Goal: Task Accomplishment & Management: Manage account settings

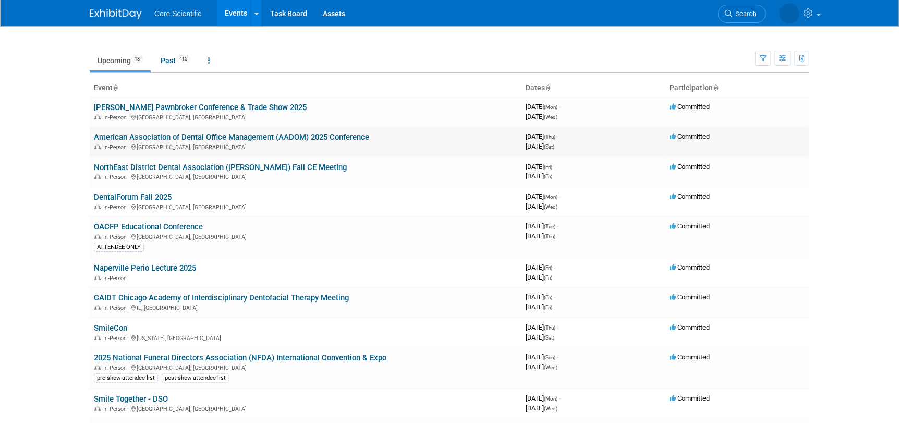
click at [128, 138] on link "American Association of Dental Office Management (AADOM) 2025 Conference" at bounding box center [231, 136] width 275 height 9
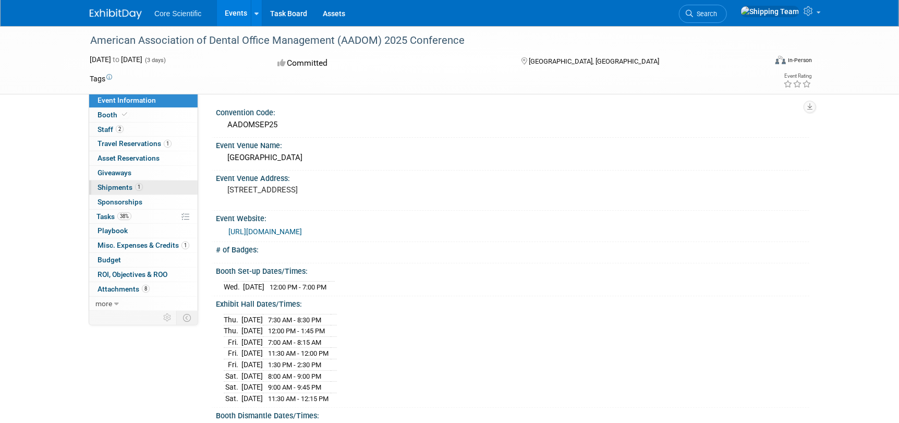
click at [119, 187] on span "Shipments 1" at bounding box center [119, 187] width 45 height 8
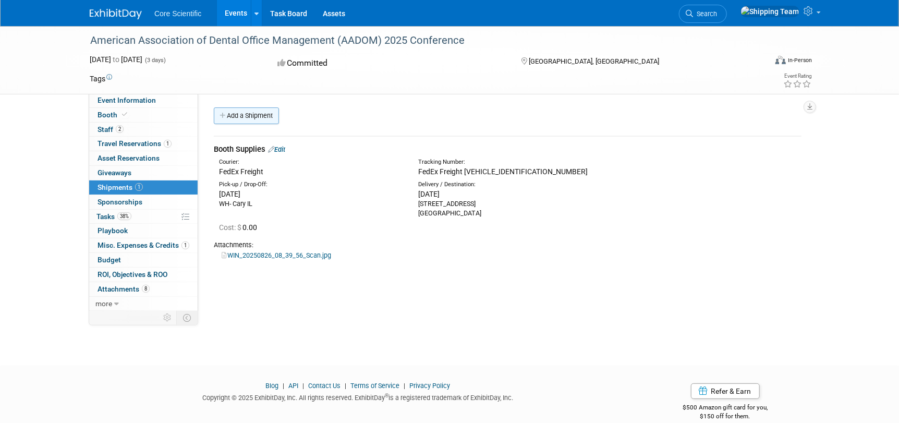
click at [267, 116] on link "Add a Shipment" at bounding box center [246, 115] width 65 height 17
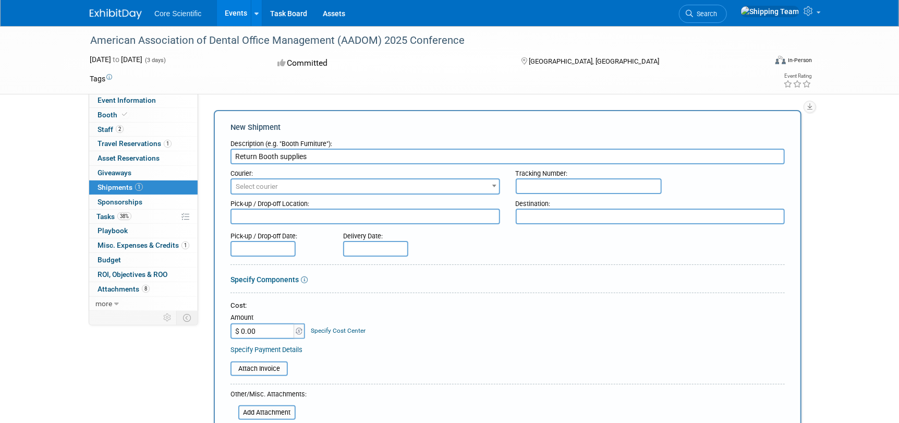
type input "Return Booth supplies"
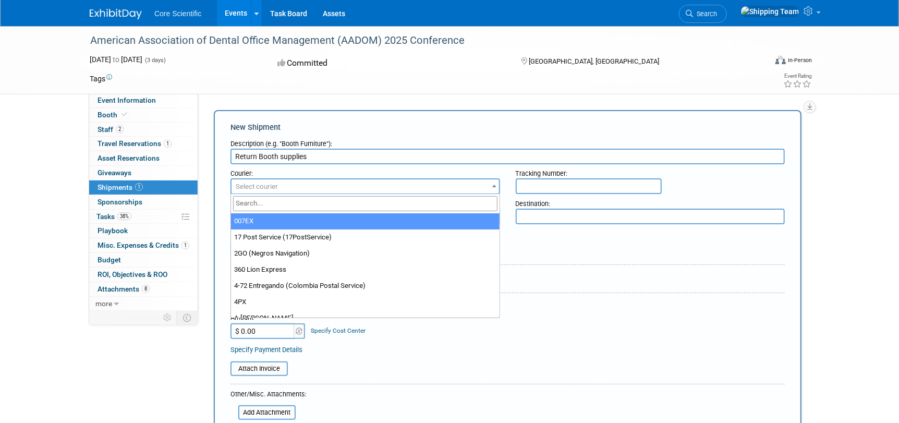
click at [273, 187] on span "Select courier" at bounding box center [257, 186] width 42 height 8
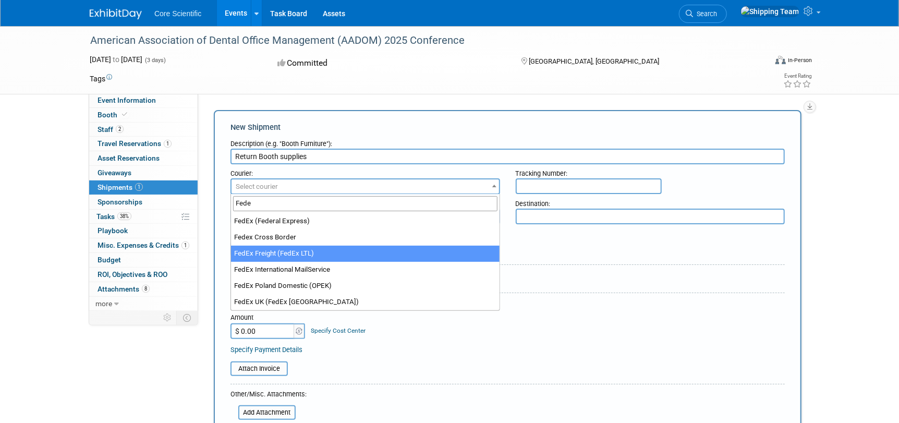
type input "Fede"
select select "208"
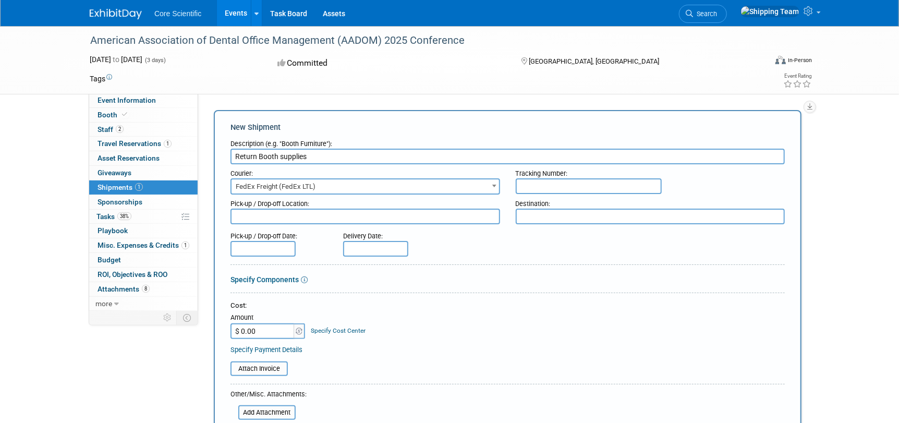
click at [550, 185] on input "text" at bounding box center [589, 186] width 146 height 16
type input "[VEHICLE_IDENTIFICATION_NUMBER]"
click at [262, 215] on textarea at bounding box center [365, 217] width 270 height 16
type textarea "Austin [GEOGRAPHIC_DATA]"
type textarea "[PERSON_NAME]"
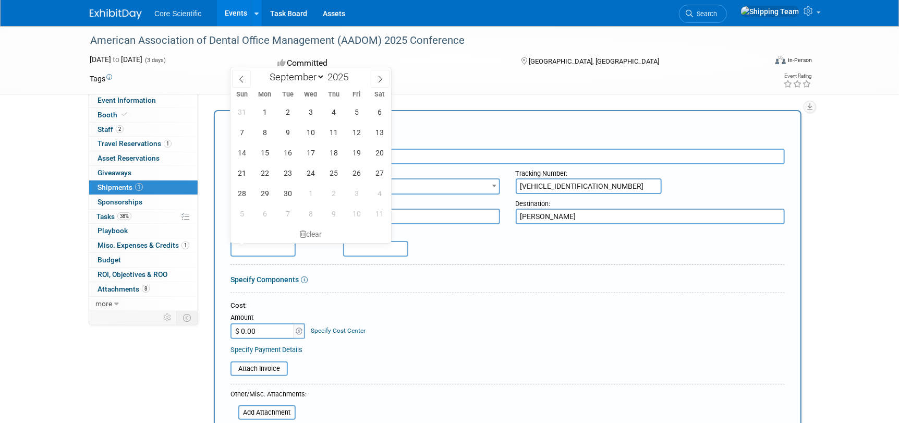
click at [258, 243] on input "text" at bounding box center [262, 249] width 65 height 16
click at [376, 80] on icon at bounding box center [379, 79] width 7 height 7
click at [242, 79] on icon at bounding box center [241, 79] width 7 height 7
select select "8"
click at [263, 132] on span "8" at bounding box center [264, 132] width 20 height 20
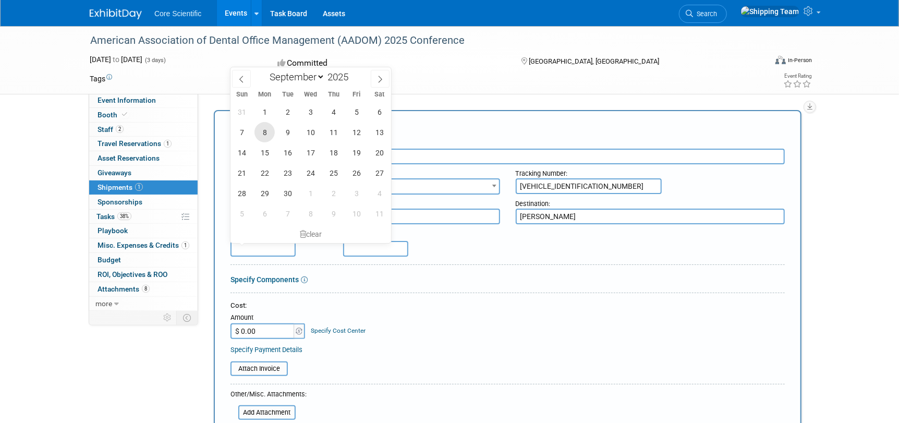
type input "[DATE]"
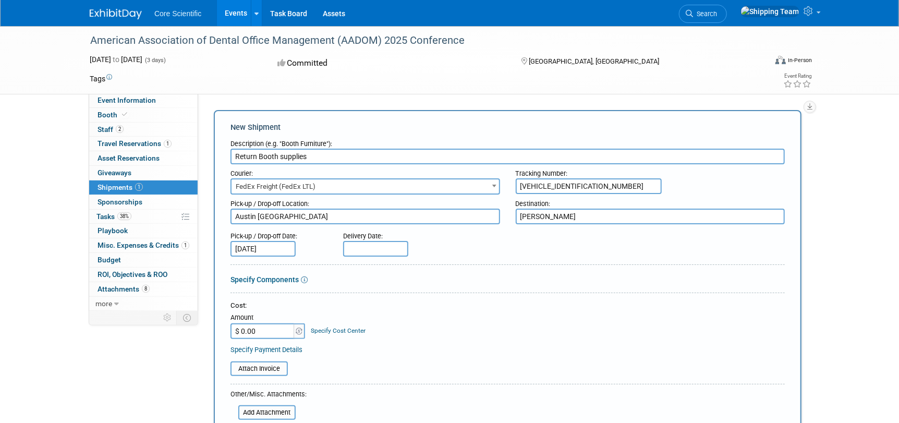
click at [377, 250] on input "text" at bounding box center [375, 249] width 65 height 16
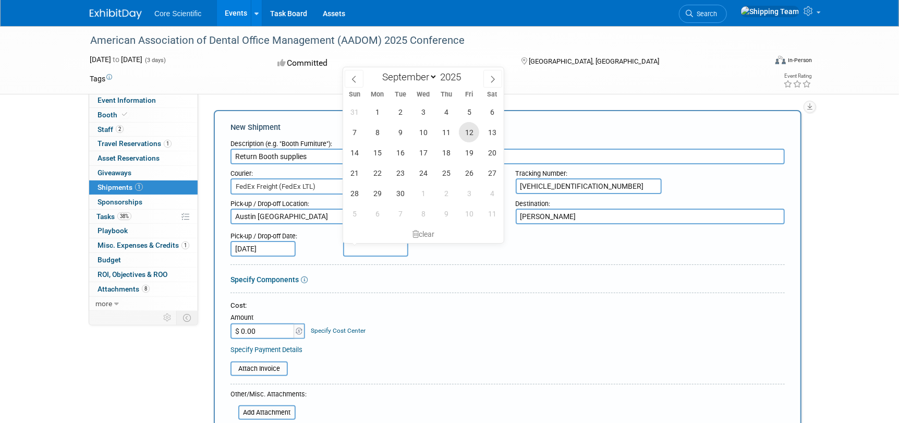
click at [471, 132] on span "12" at bounding box center [469, 132] width 20 height 20
type input "[DATE]"
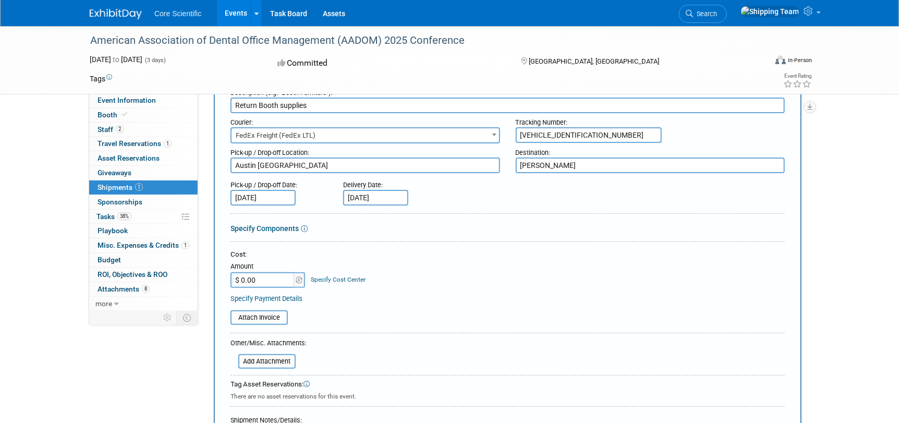
scroll to position [52, 0]
click at [269, 362] on input "file" at bounding box center [232, 361] width 124 height 13
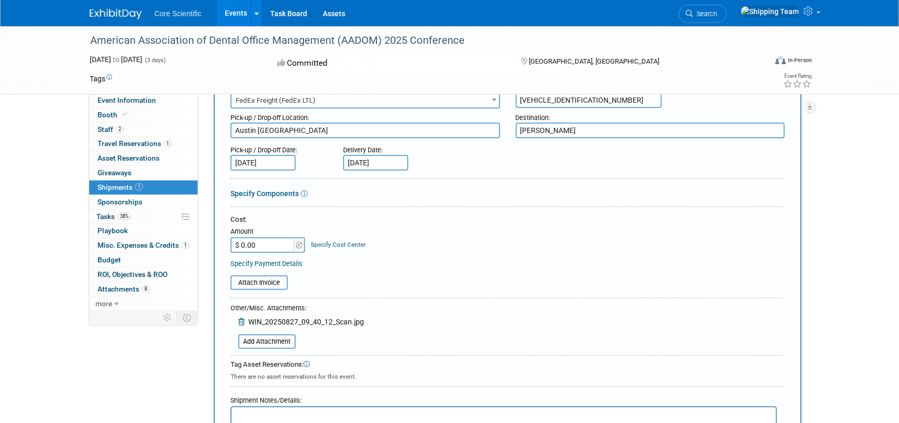
scroll to position [156, 0]
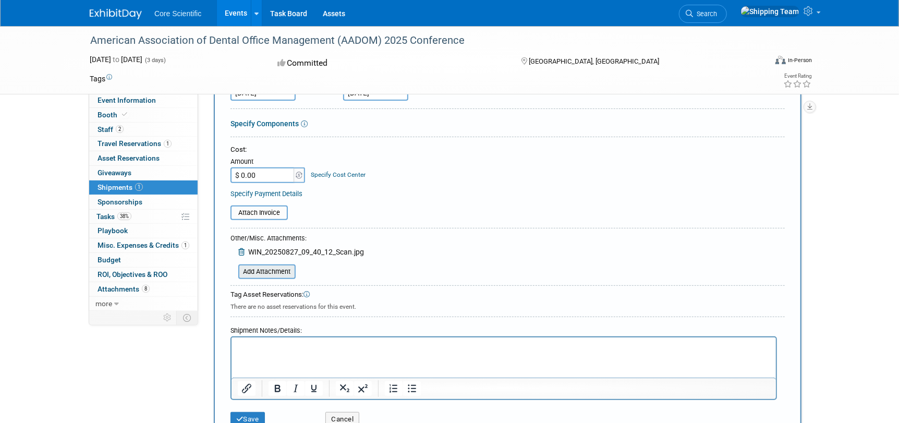
click at [259, 271] on input "file" at bounding box center [232, 271] width 124 height 13
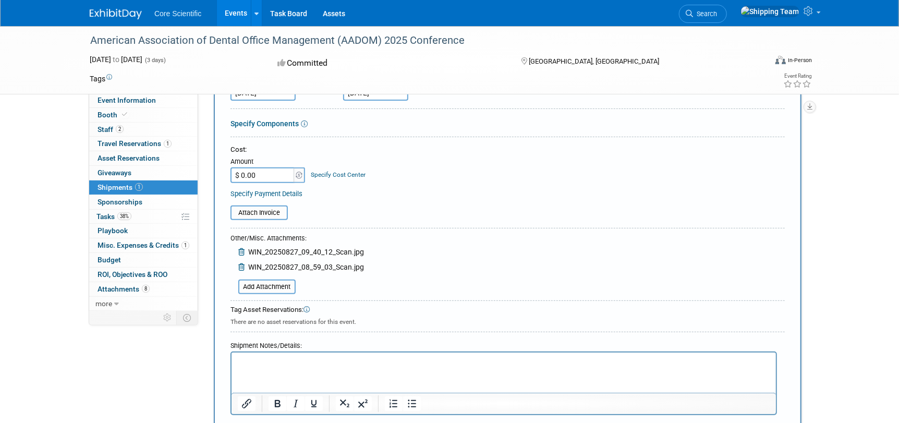
click at [255, 355] on html at bounding box center [503, 359] width 544 height 15
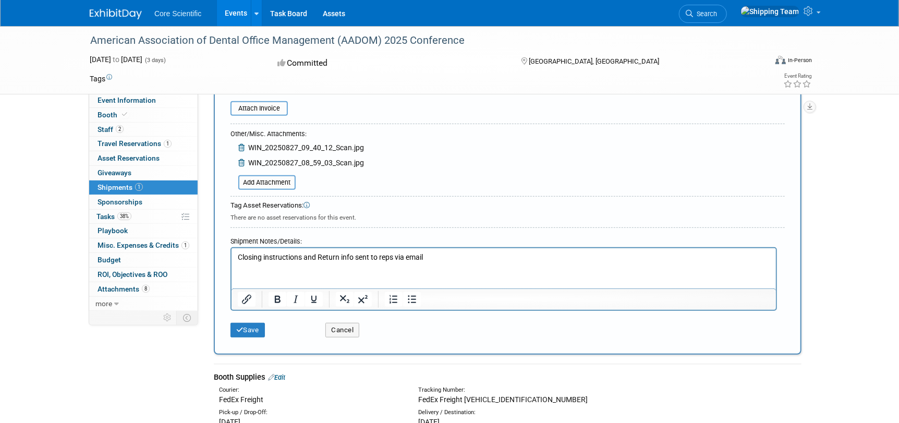
scroll to position [260, 0]
click at [247, 335] on div "Save Cancel" at bounding box center [507, 327] width 554 height 32
click at [248, 332] on button "Save" at bounding box center [247, 330] width 34 height 15
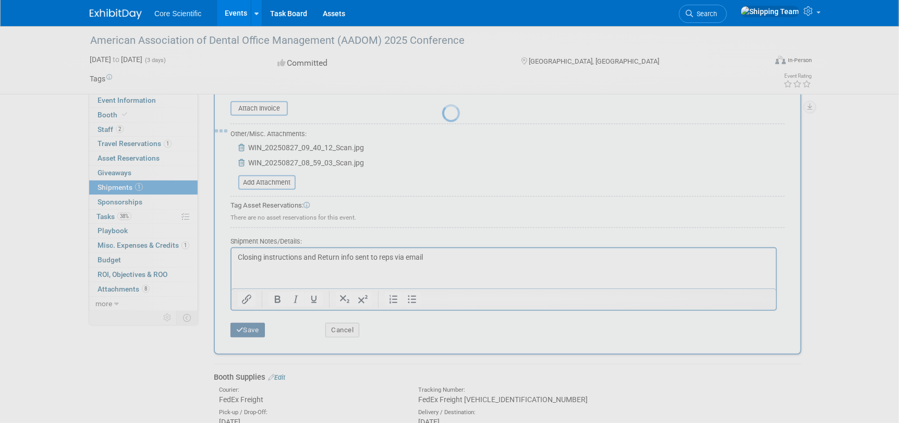
scroll to position [119, 0]
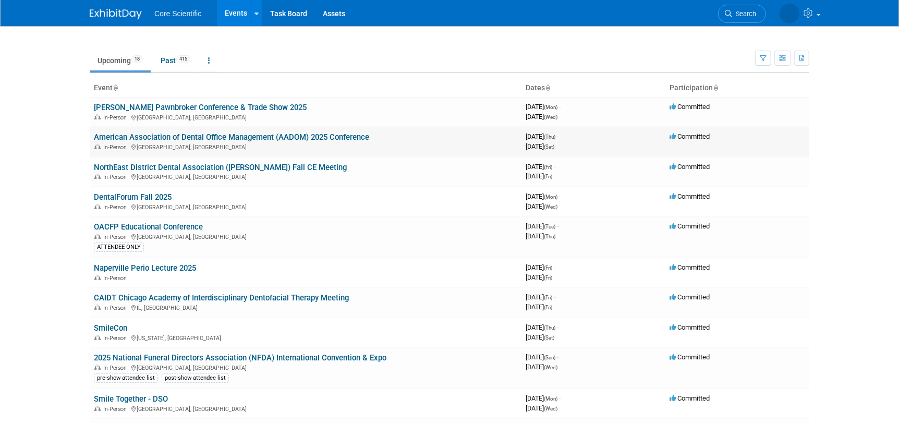
click at [203, 137] on link "American Association of Dental Office Management (AADOM) 2025 Conference" at bounding box center [231, 136] width 275 height 9
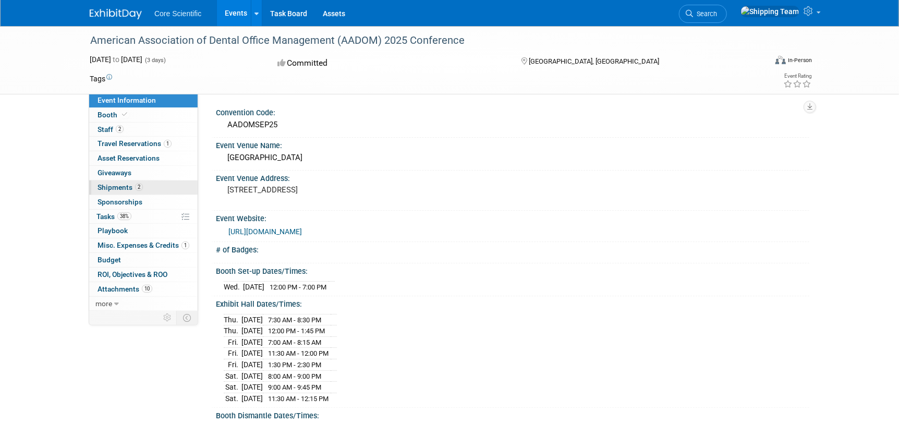
click at [114, 189] on span "Shipments 2" at bounding box center [119, 187] width 45 height 8
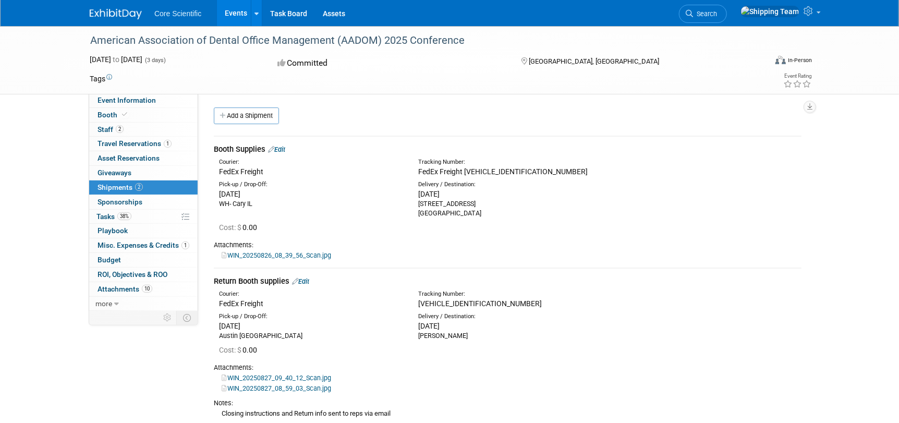
click at [308, 282] on link "Edit" at bounding box center [300, 281] width 17 height 8
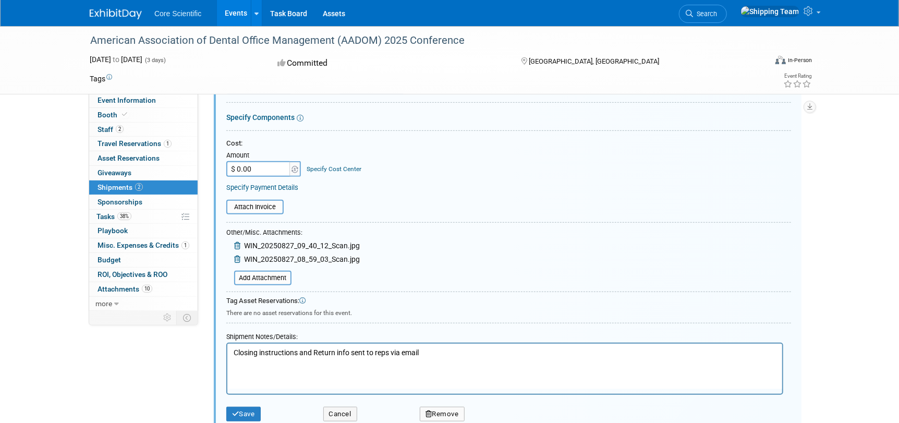
scroll to position [303, 0]
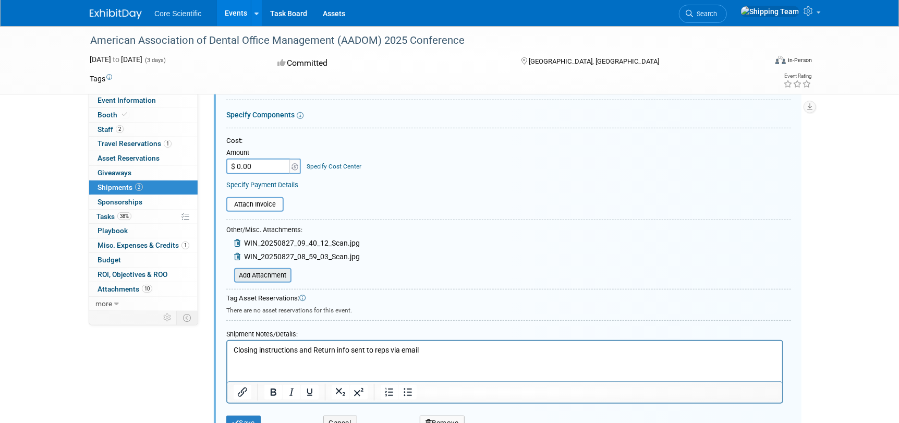
click at [254, 278] on input "file" at bounding box center [228, 275] width 124 height 13
click at [247, 272] on input "file" at bounding box center [228, 275] width 124 height 13
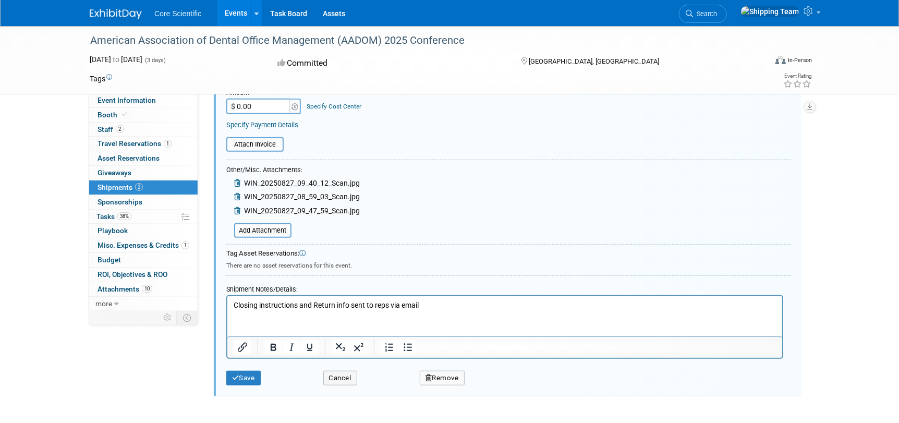
scroll to position [448, 0]
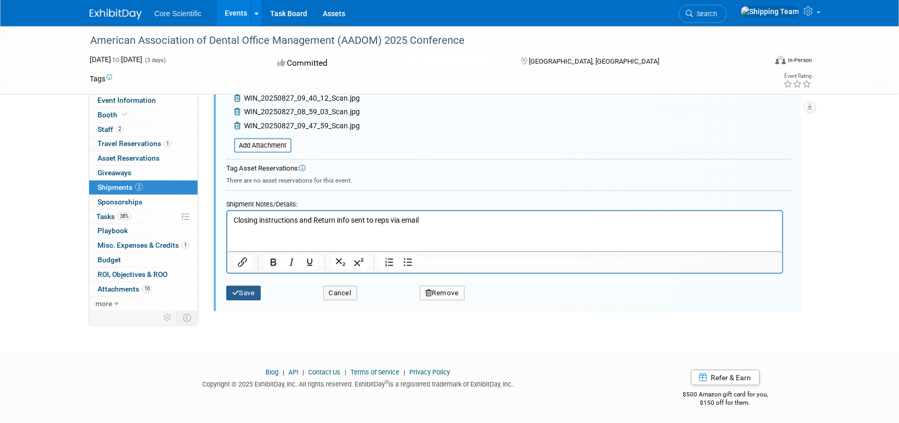
click at [245, 291] on button "Save" at bounding box center [243, 293] width 34 height 15
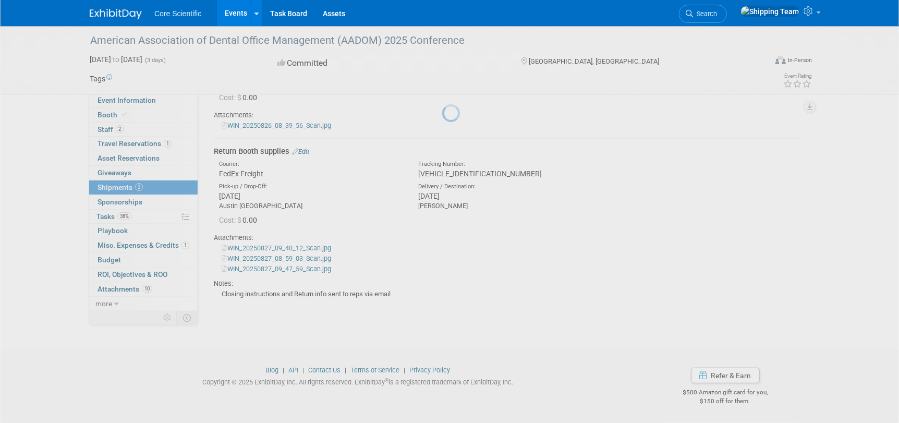
scroll to position [130, 0]
